Goal: Information Seeking & Learning: Learn about a topic

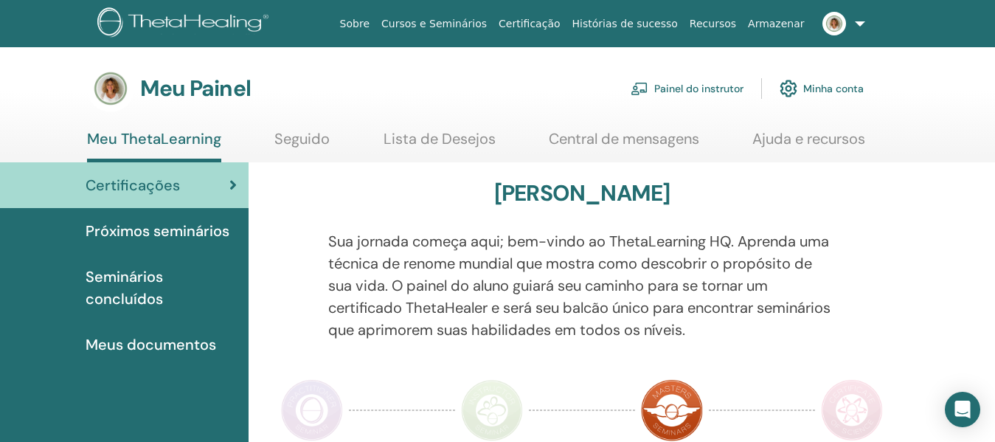
click at [202, 228] on font "Próximos seminários" at bounding box center [158, 230] width 144 height 19
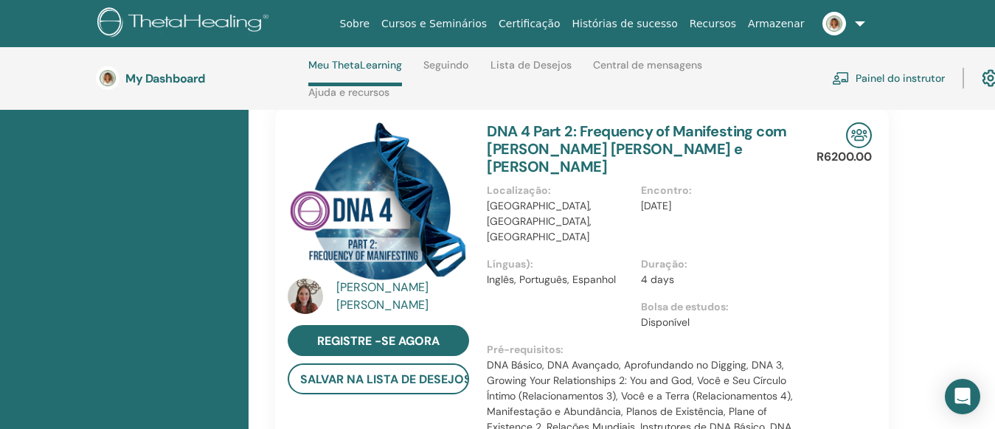
scroll to position [358, 0]
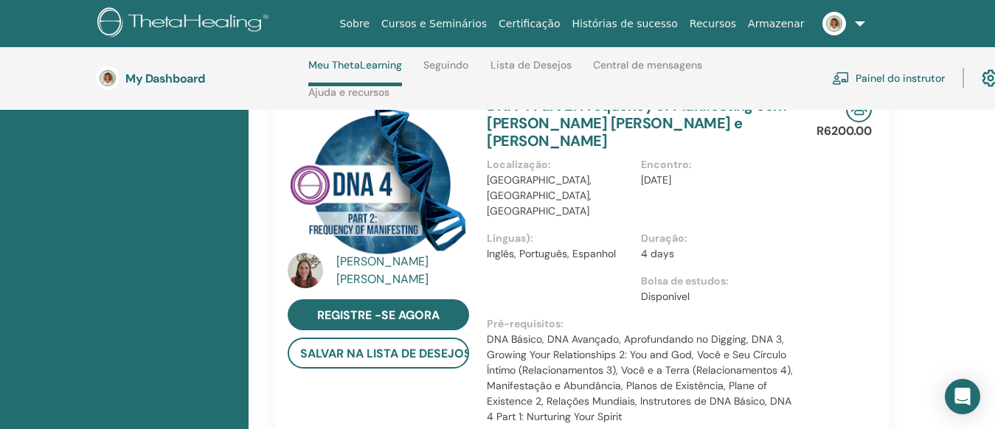
click at [385, 266] on div "Daniela C. Valdatti Ayala" at bounding box center [404, 270] width 136 height 35
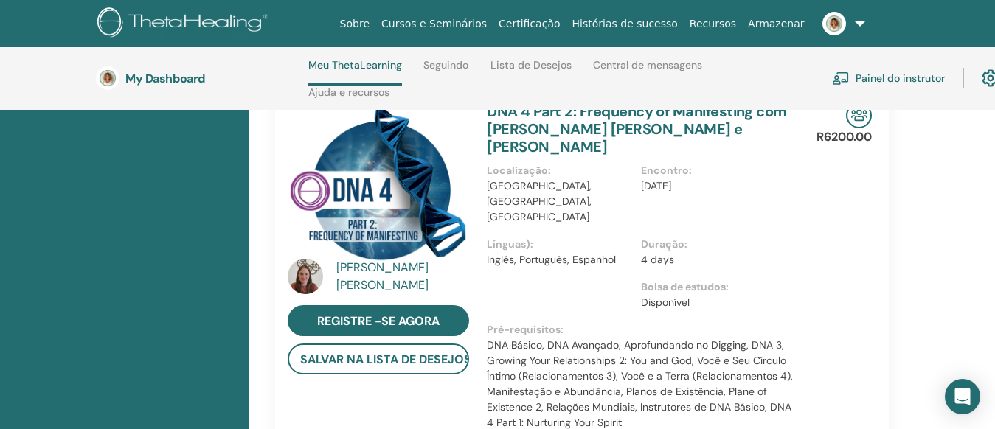
scroll to position [358, 0]
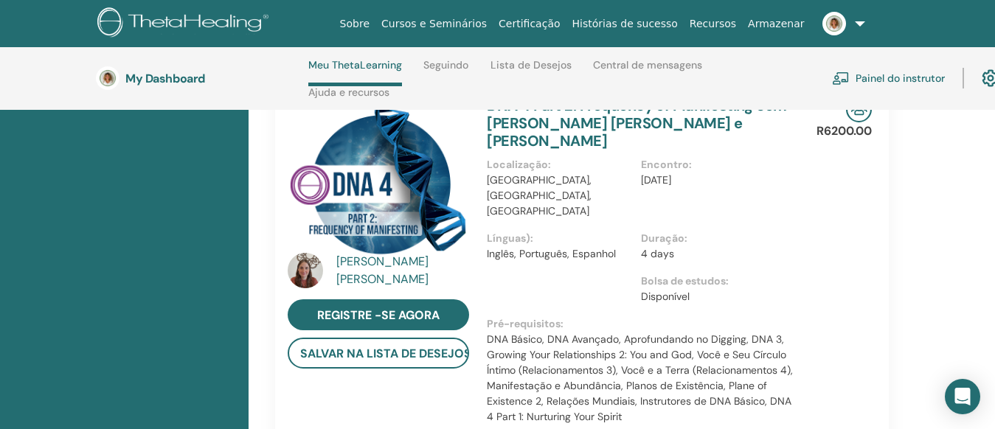
click at [446, 271] on div "Daniela C. Valdatti Ayala" at bounding box center [404, 270] width 136 height 35
click at [384, 201] on img at bounding box center [378, 177] width 181 height 161
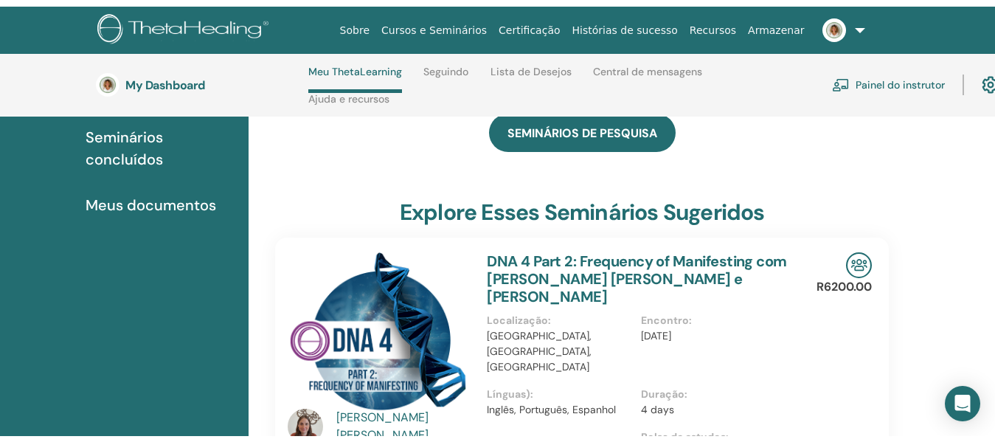
scroll to position [0, 0]
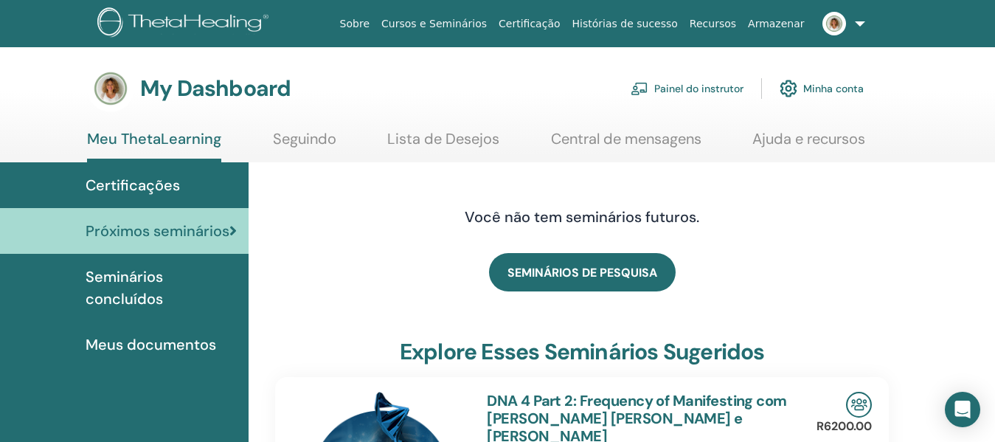
click at [145, 291] on span "Seminários concluídos" at bounding box center [161, 288] width 151 height 44
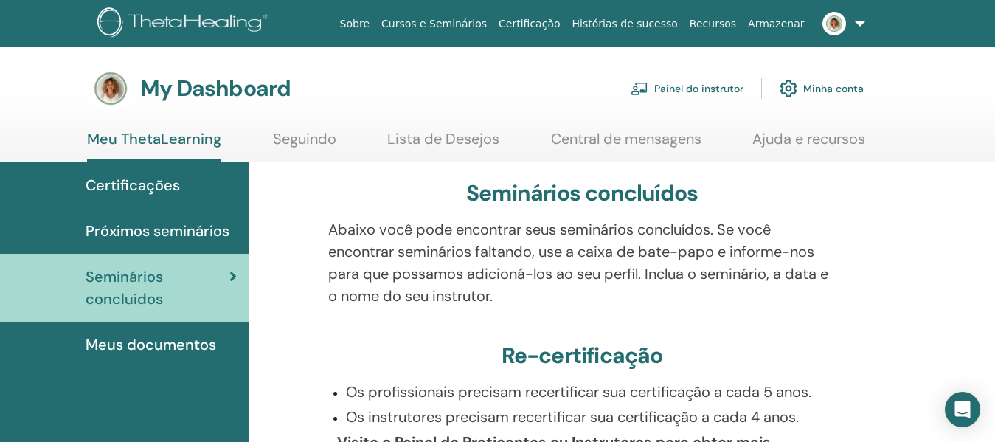
click at [493, 18] on link "Cursos e Seminários" at bounding box center [433, 23] width 117 height 27
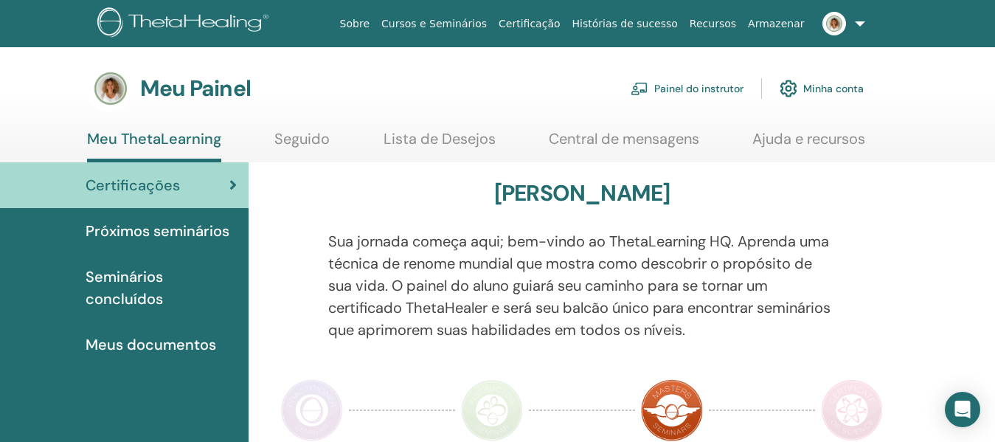
click at [135, 280] on font "Seminários concluídos" at bounding box center [124, 287] width 77 height 41
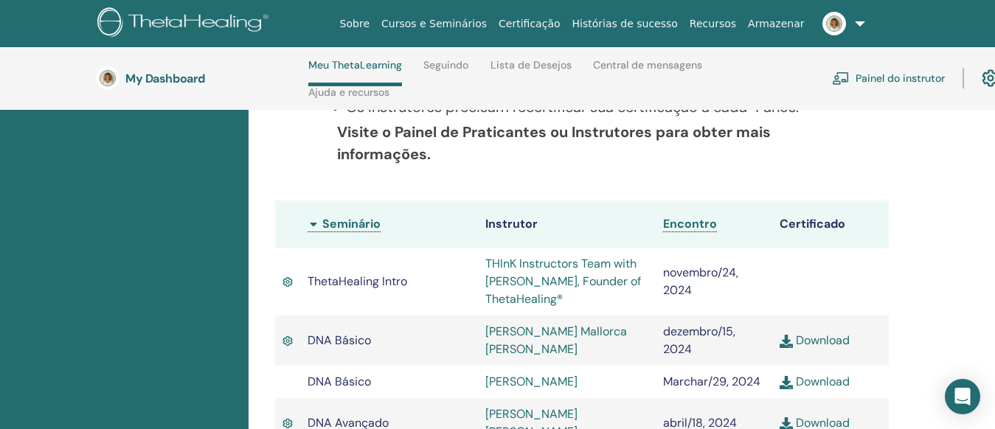
scroll to position [432, 0]
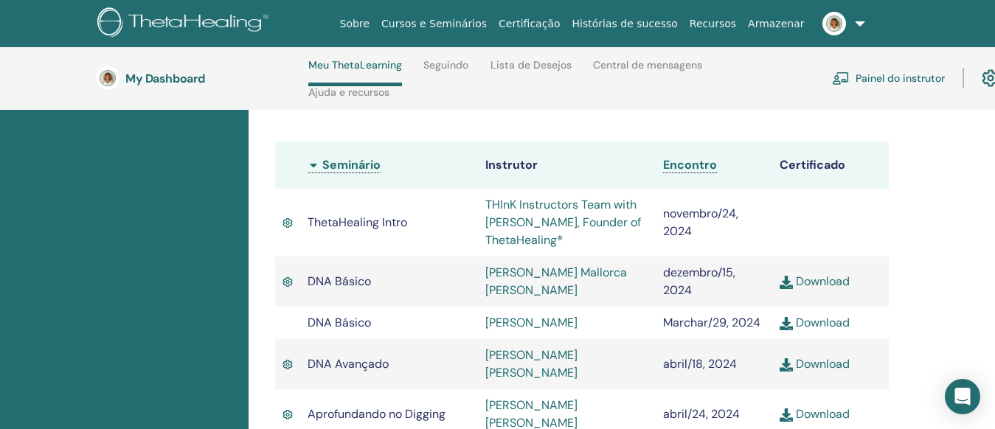
click at [537, 204] on link "THInK Instructors Team with Vianna Stibal, Founder of ThetaHealing®" at bounding box center [563, 222] width 156 height 51
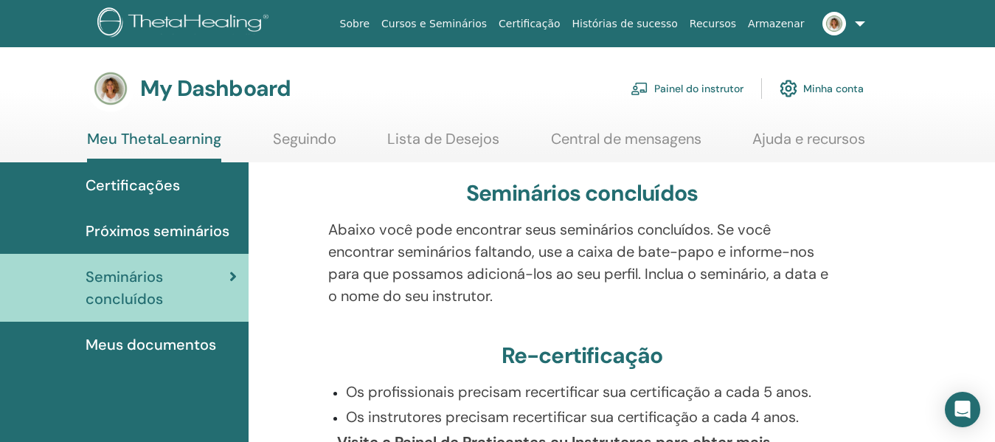
click at [706, 84] on link "Painel do instrutor" at bounding box center [687, 88] width 113 height 32
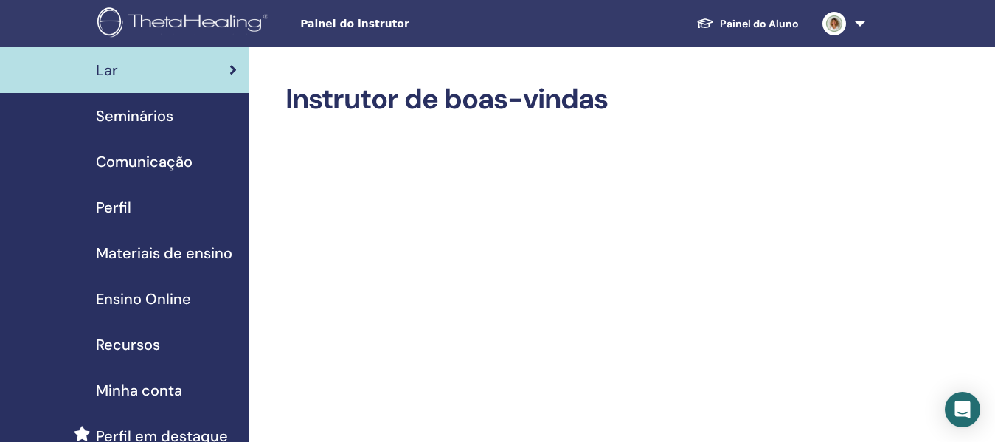
click at [178, 296] on span "Ensino Online" at bounding box center [143, 299] width 95 height 22
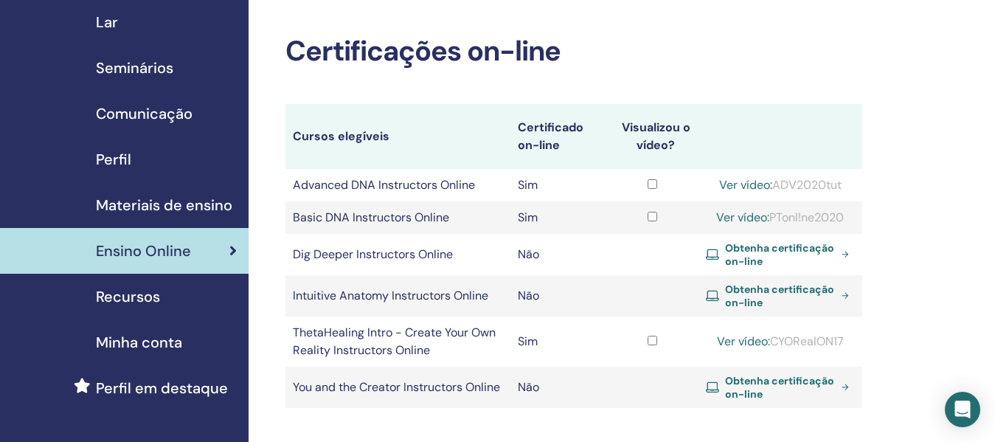
scroll to position [74, 0]
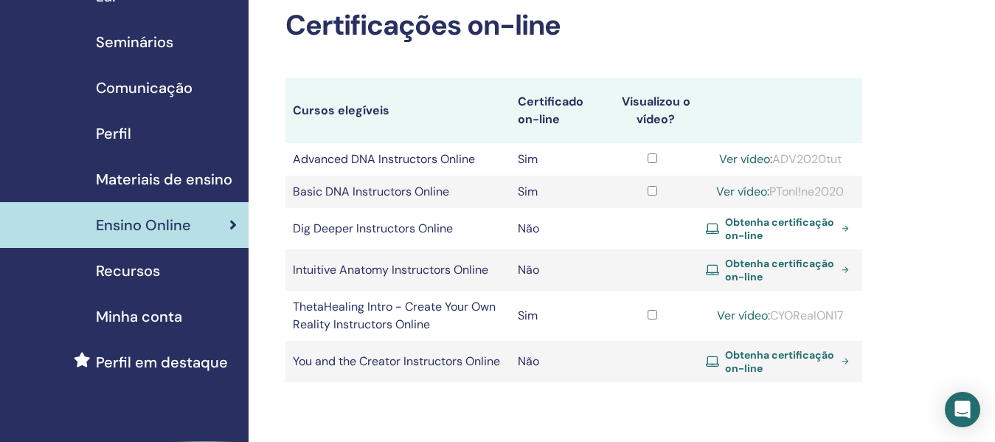
click at [735, 315] on link "Ver vídeo:" at bounding box center [743, 315] width 53 height 15
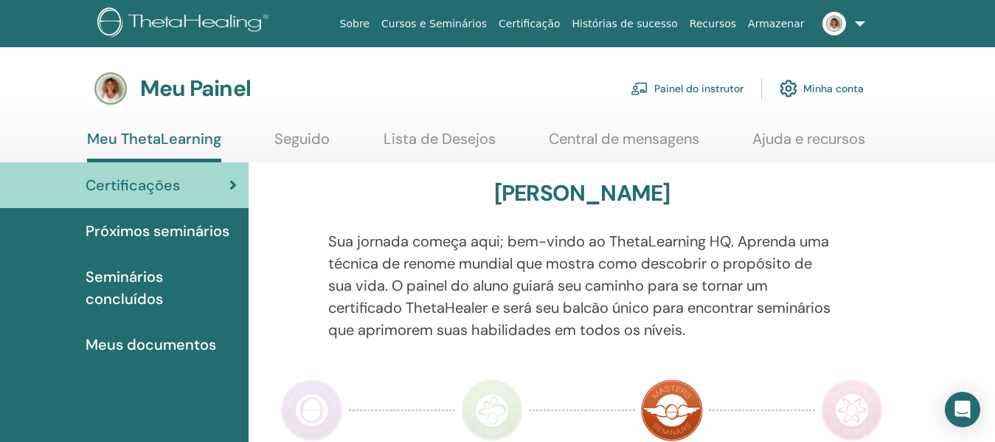
click at [727, 89] on font "Painel do instrutor" at bounding box center [698, 89] width 89 height 13
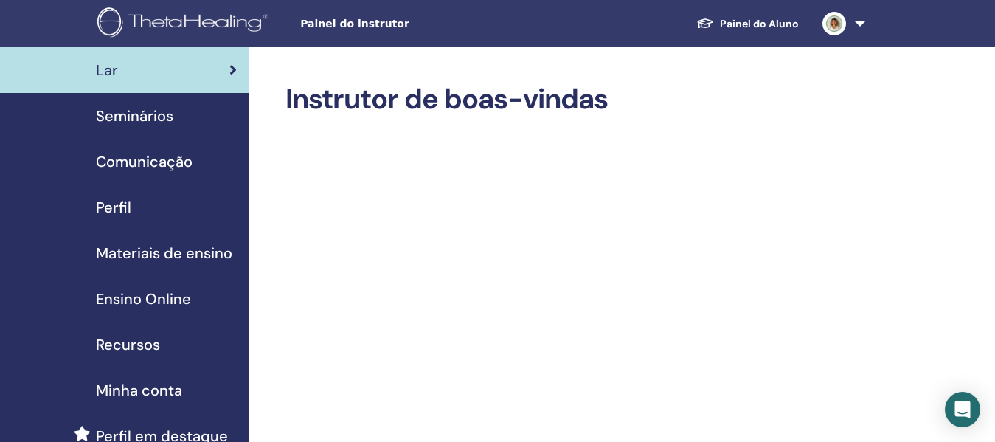
click at [176, 297] on span "Ensino Online" at bounding box center [143, 299] width 95 height 22
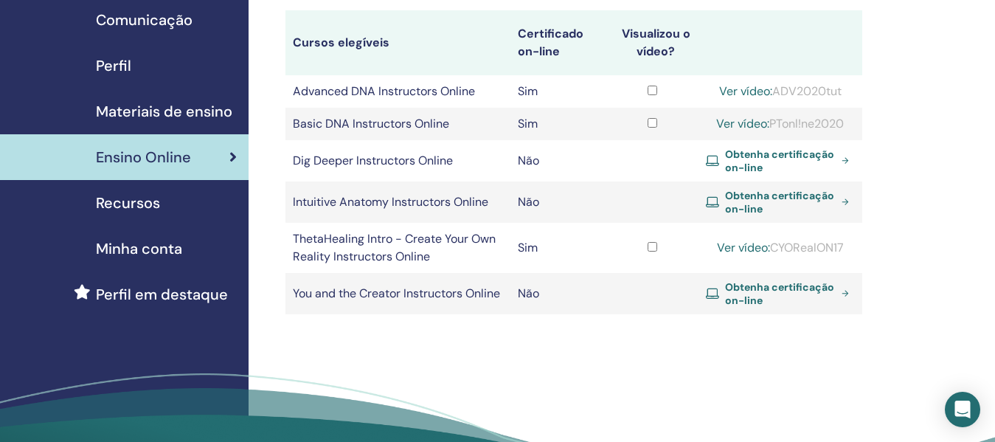
scroll to position [148, 0]
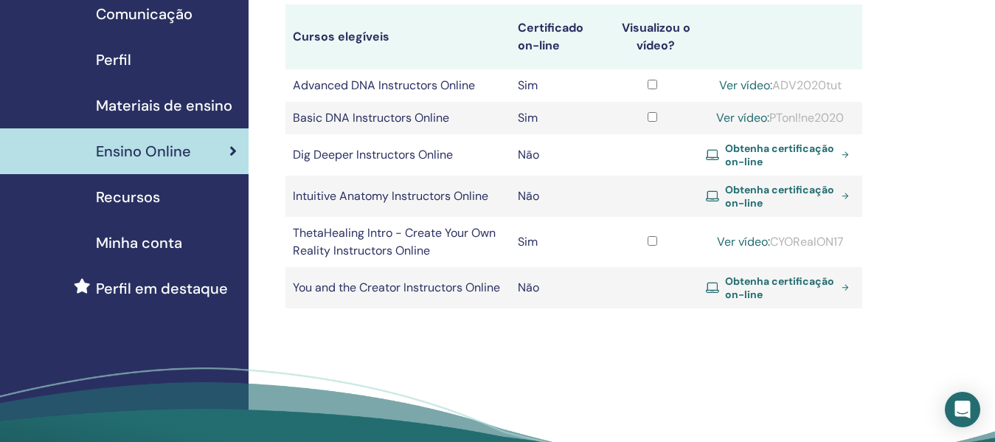
click at [746, 114] on link "Ver vídeo:" at bounding box center [742, 117] width 53 height 15
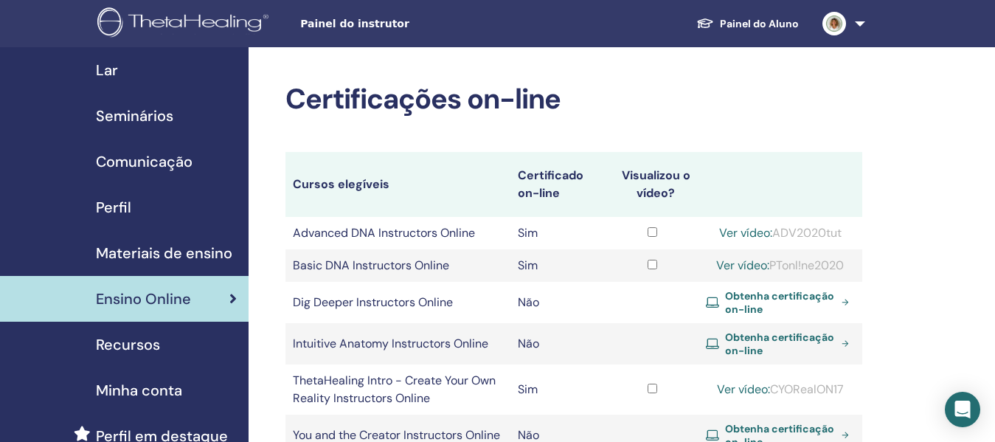
scroll to position [148, 0]
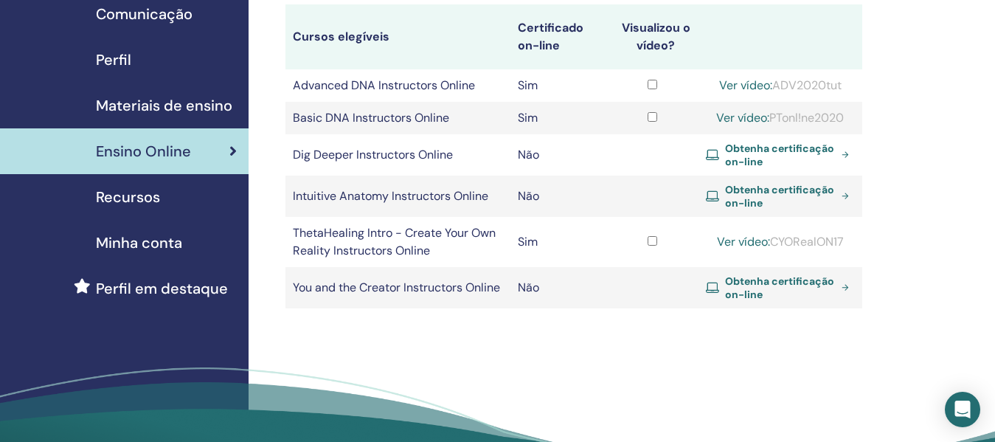
drag, startPoint x: 775, startPoint y: 237, endPoint x: 854, endPoint y: 232, distance: 79.1
click at [854, 232] on td "Ver vídeo: CYORealON17" at bounding box center [781, 242] width 164 height 50
copy div "CYORealON17"
click at [547, 349] on div "Certificações on-line Cursos elegíveis Certificado on-line Visualizou o vídeo? …" at bounding box center [622, 207] width 747 height 615
